Goal: Communication & Community: Answer question/provide support

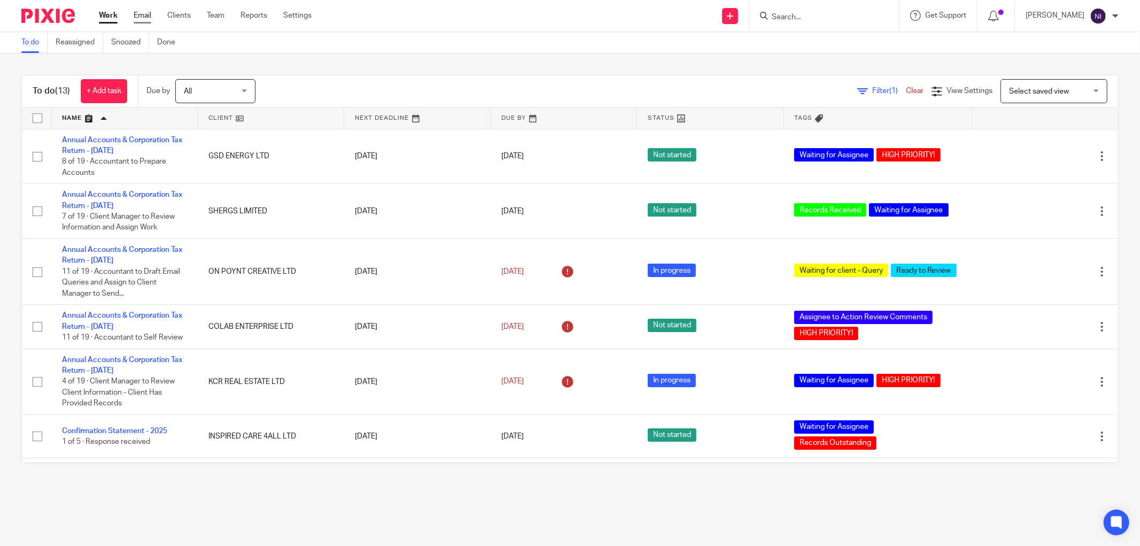
drag, startPoint x: 0, startPoint y: 0, endPoint x: 140, endPoint y: 18, distance: 140.6
click at [140, 18] on link "Email" at bounding box center [143, 15] width 18 height 11
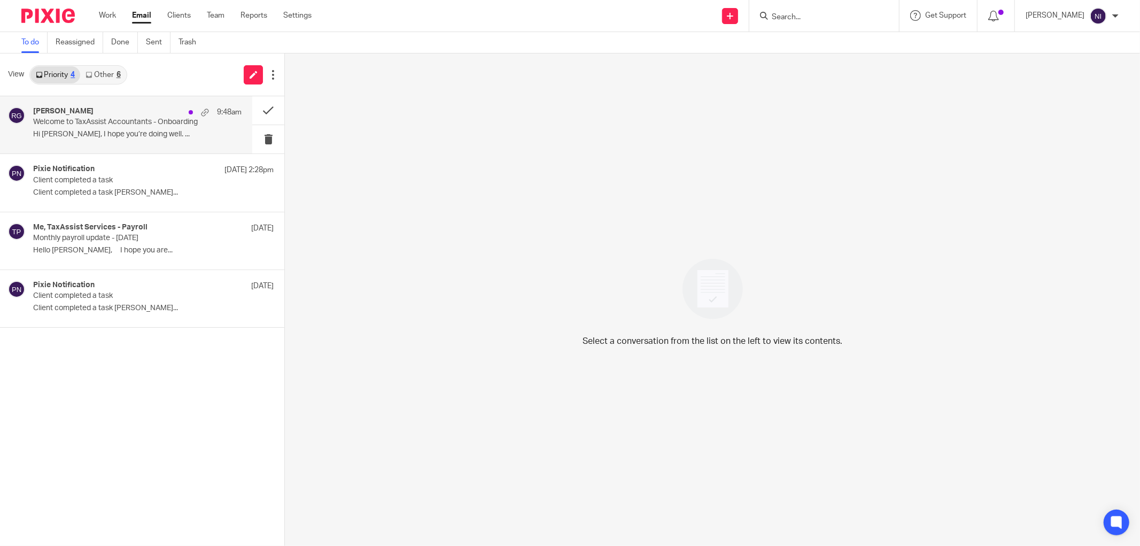
click at [120, 115] on div "[PERSON_NAME] 9:48am" at bounding box center [137, 112] width 209 height 11
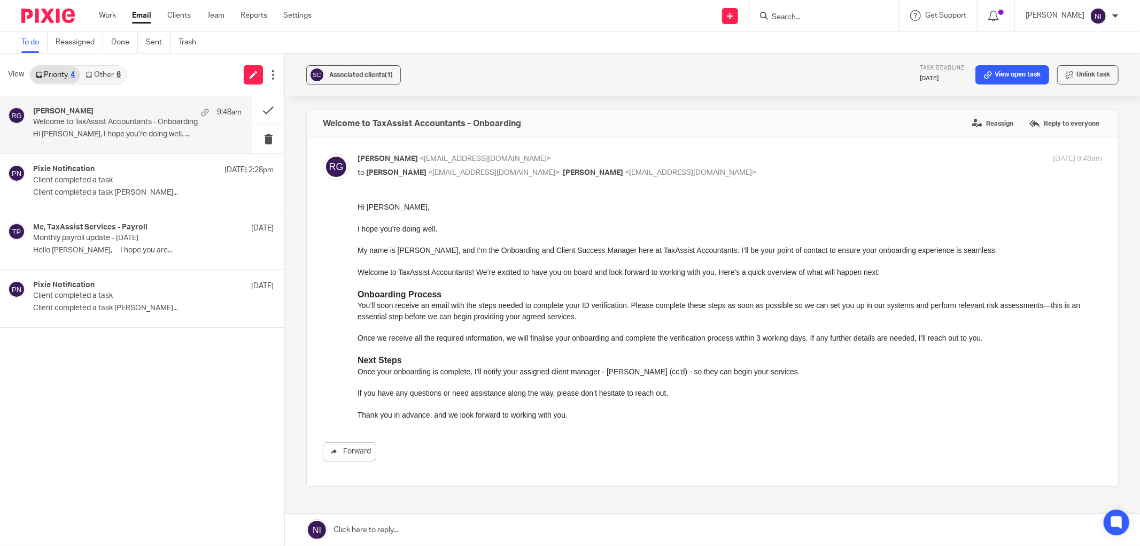
click at [819, 14] on input "Search" at bounding box center [819, 18] width 96 height 10
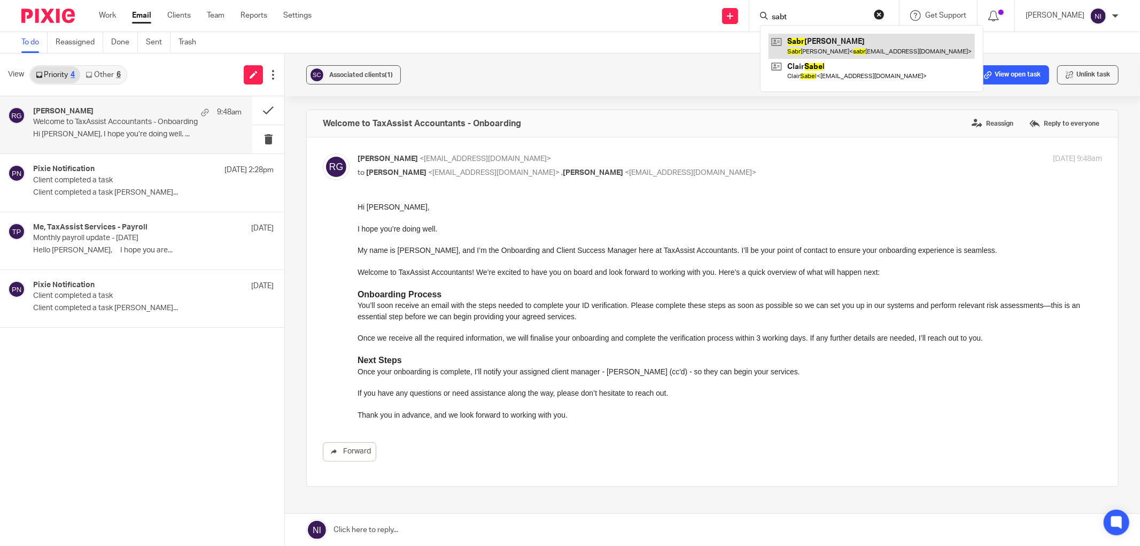
type input "sabt"
click at [832, 43] on link at bounding box center [872, 46] width 206 height 25
click at [274, 108] on button at bounding box center [268, 110] width 32 height 28
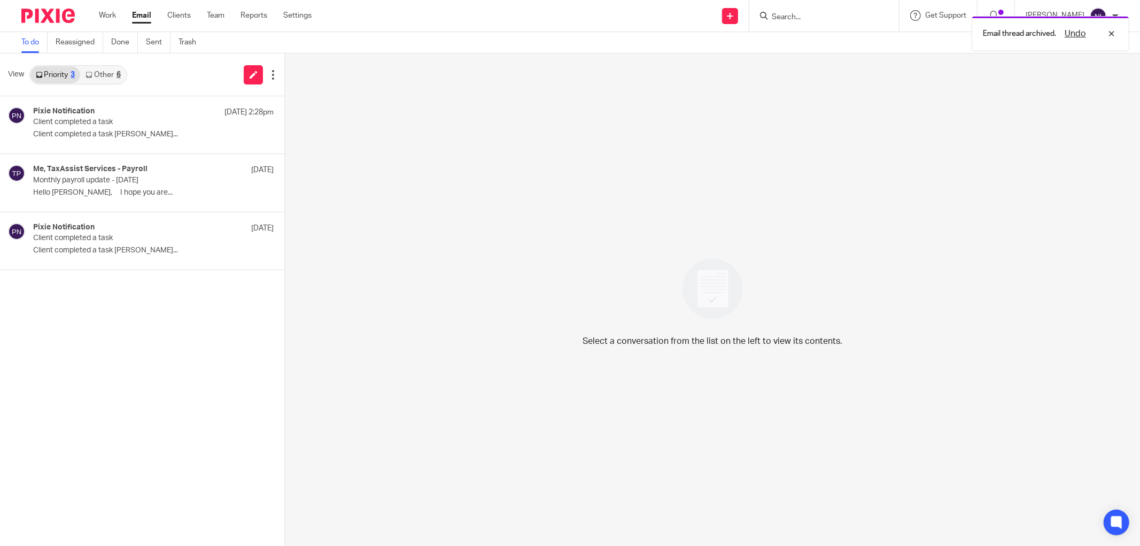
click at [98, 73] on link "Other 6" at bounding box center [102, 74] width 45 height 17
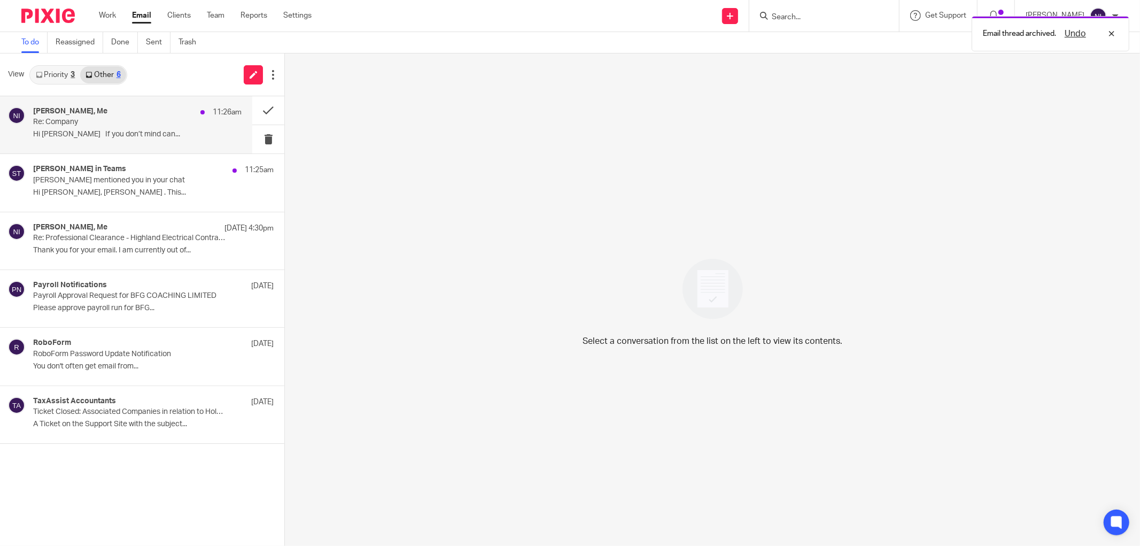
click at [97, 109] on h4 "Tayseer Magid, Me" at bounding box center [70, 111] width 74 height 9
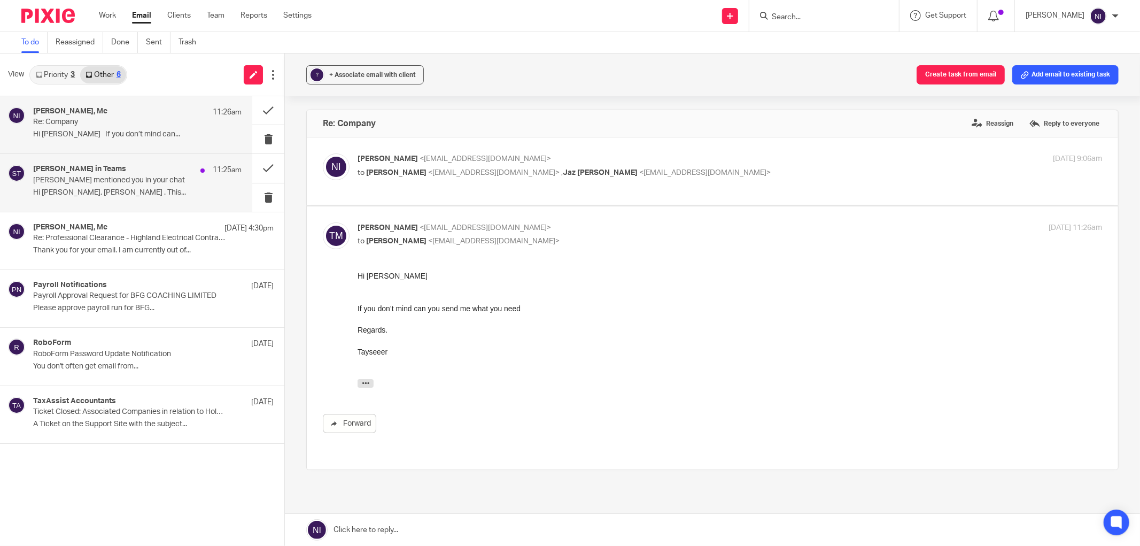
click at [89, 181] on p "Shubham mentioned you in your chat" at bounding box center [116, 180] width 167 height 9
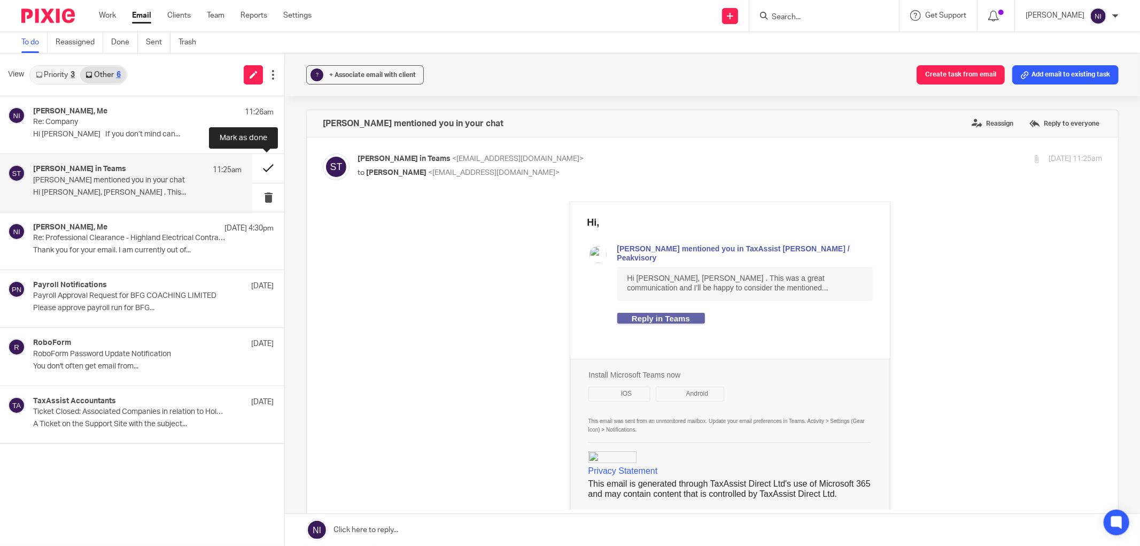
click at [264, 169] on button at bounding box center [268, 168] width 32 height 28
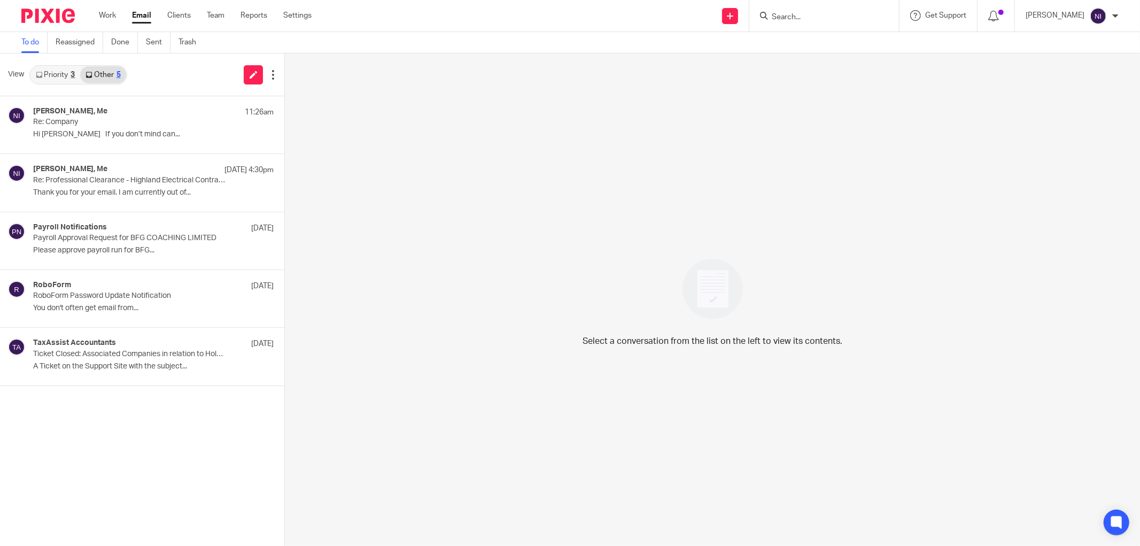
click at [52, 63] on div "View Priority 3 Other 5" at bounding box center [142, 74] width 284 height 43
click at [52, 73] on link "Priority 3" at bounding box center [55, 74] width 50 height 17
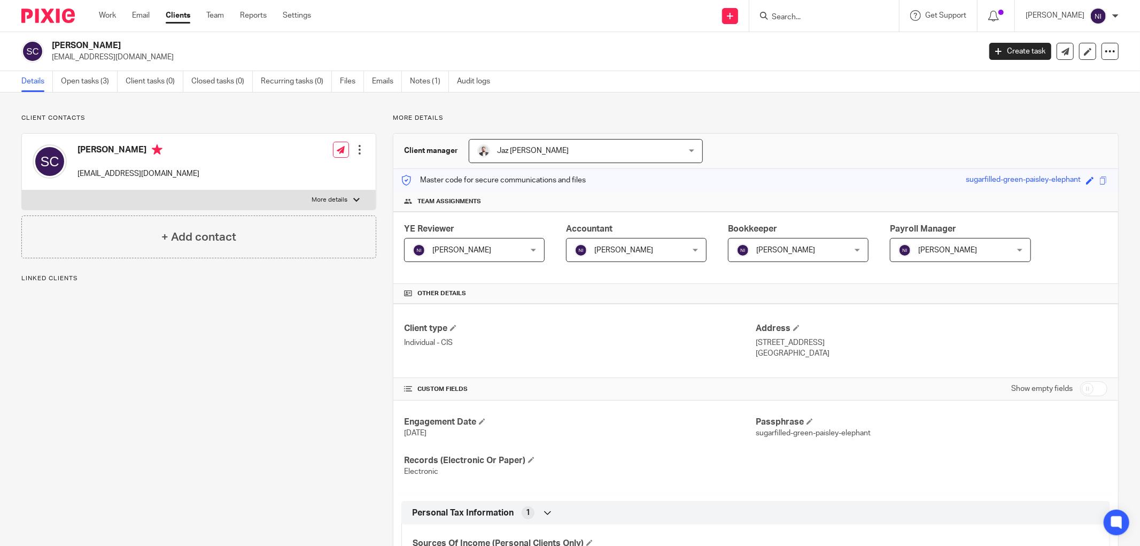
click at [322, 200] on p "More details" at bounding box center [330, 200] width 36 height 9
click at [22, 190] on input "More details" at bounding box center [21, 190] width 1 height 1
checkbox input "true"
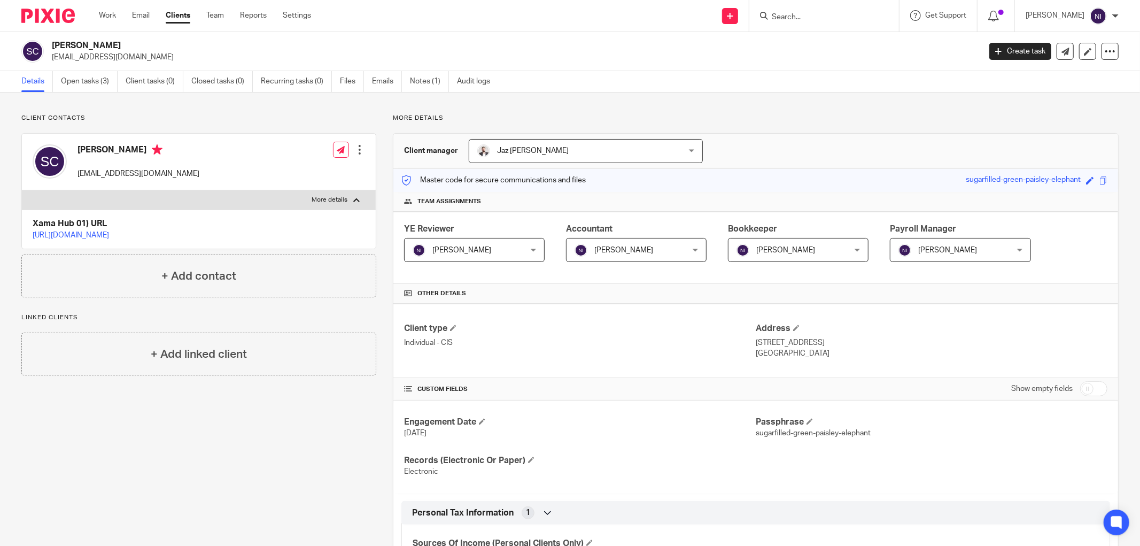
scroll to position [153, 0]
